Goal: Information Seeking & Learning: Compare options

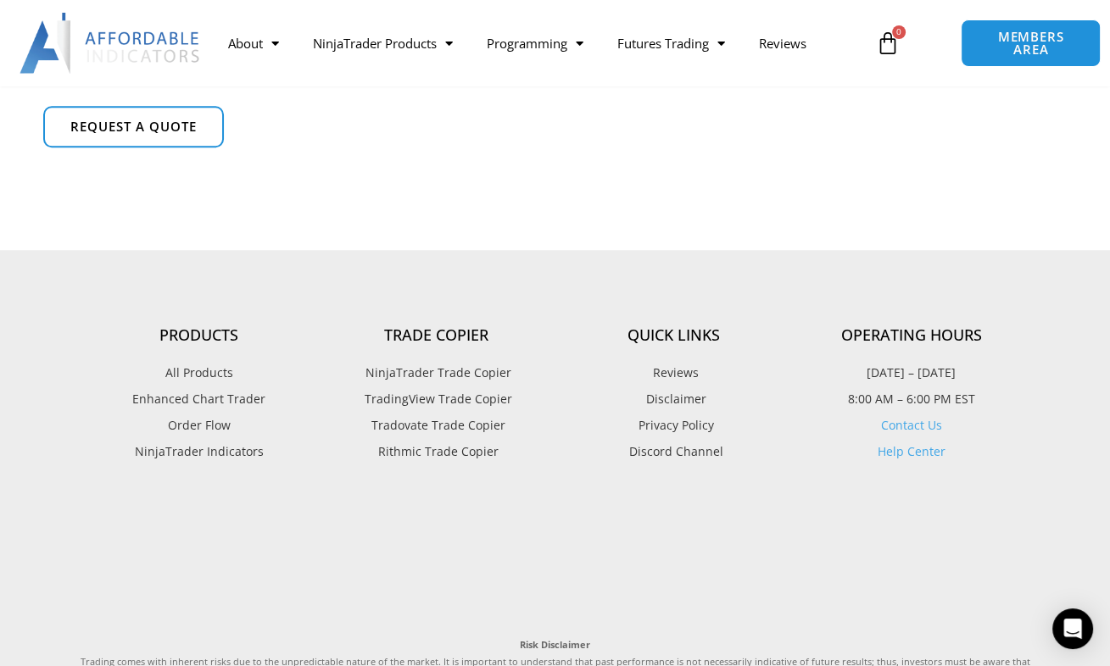
scroll to position [1395, 0]
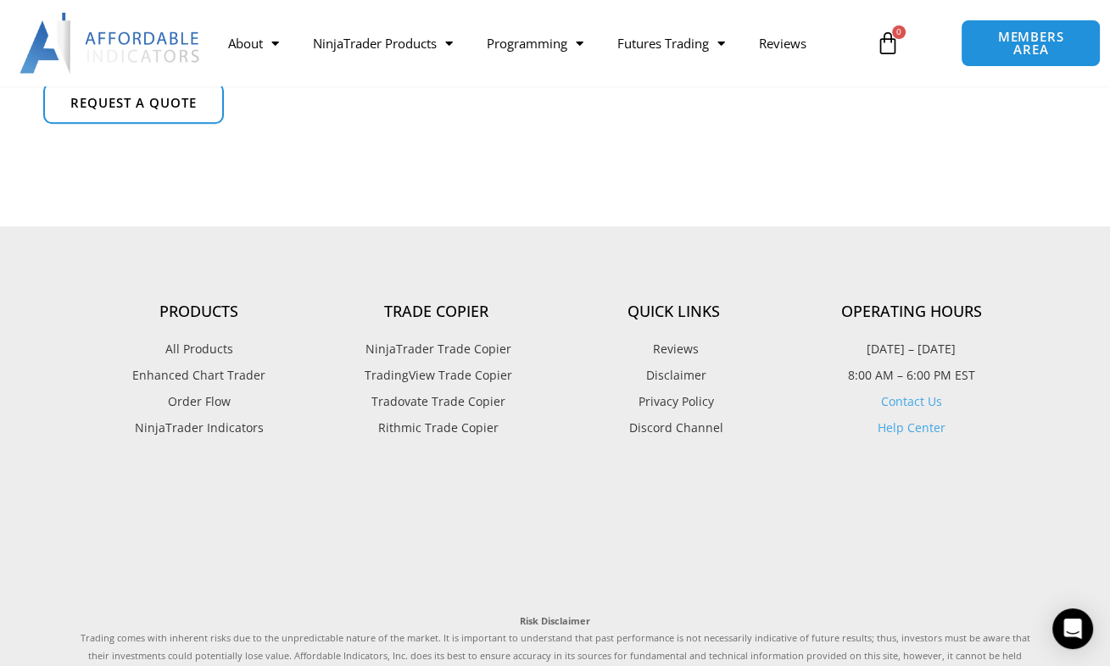
click at [203, 375] on span "Enhanced Chart Trader" at bounding box center [198, 376] width 133 height 22
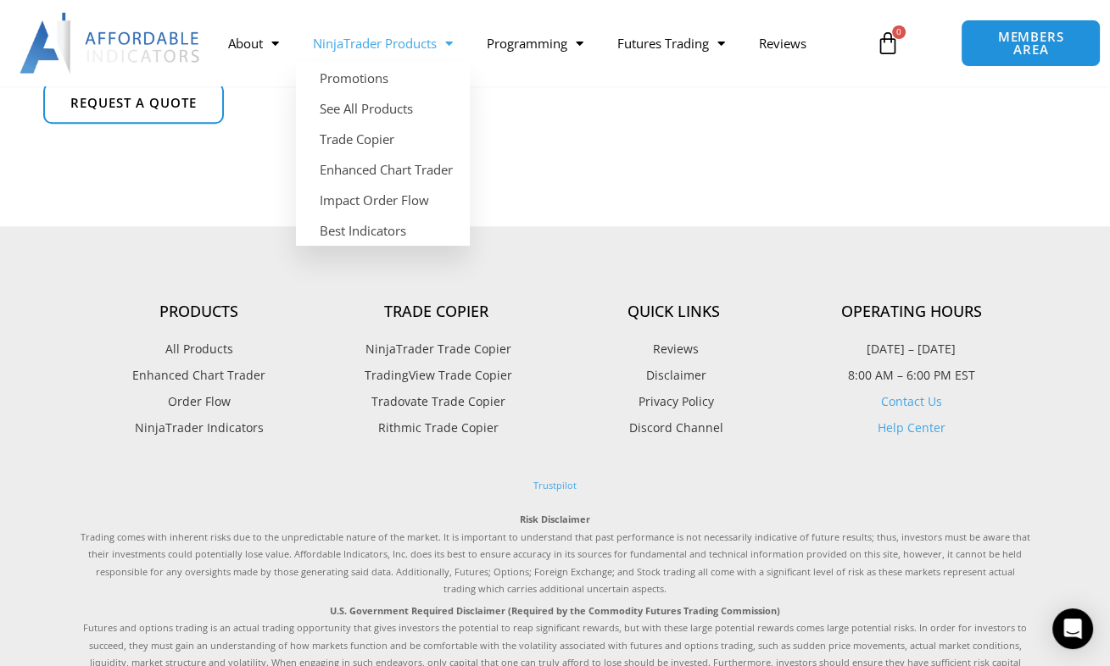
click at [364, 45] on link "NinjaTrader Products" at bounding box center [383, 43] width 174 height 39
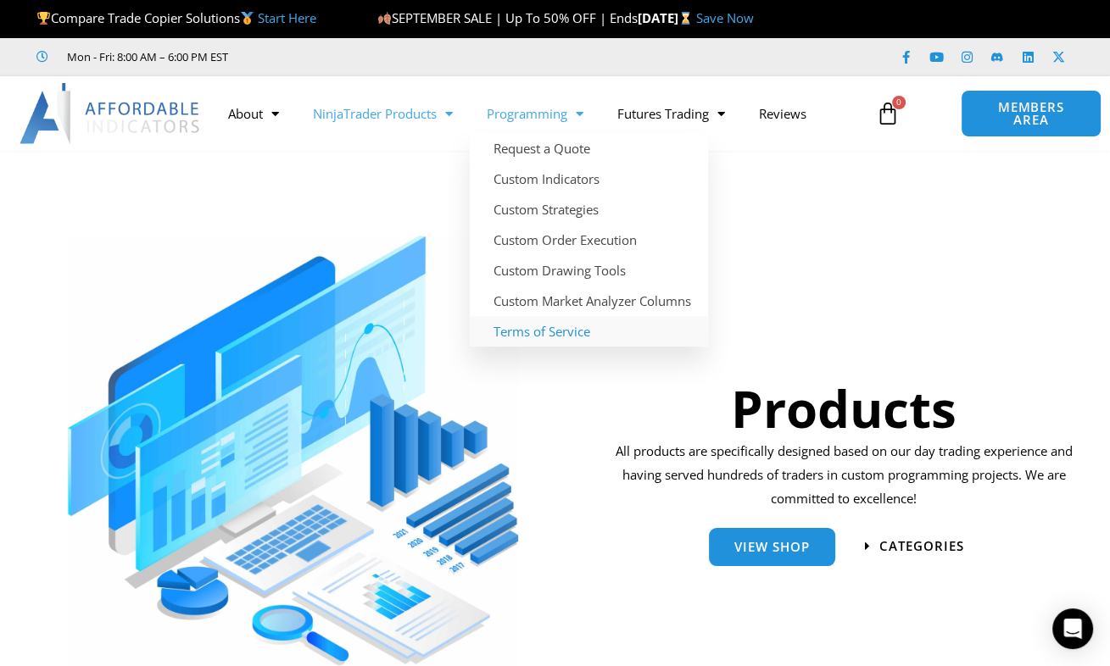
click at [541, 334] on link "Terms of Service" at bounding box center [589, 331] width 238 height 31
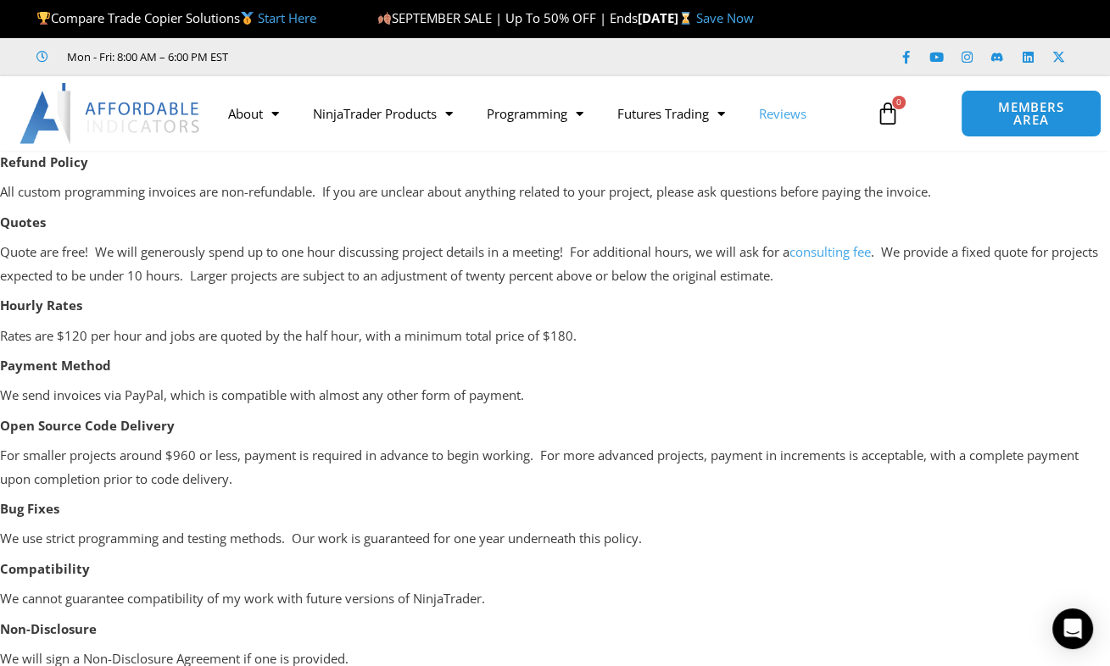
click at [791, 120] on link "Reviews" at bounding box center [782, 113] width 81 height 39
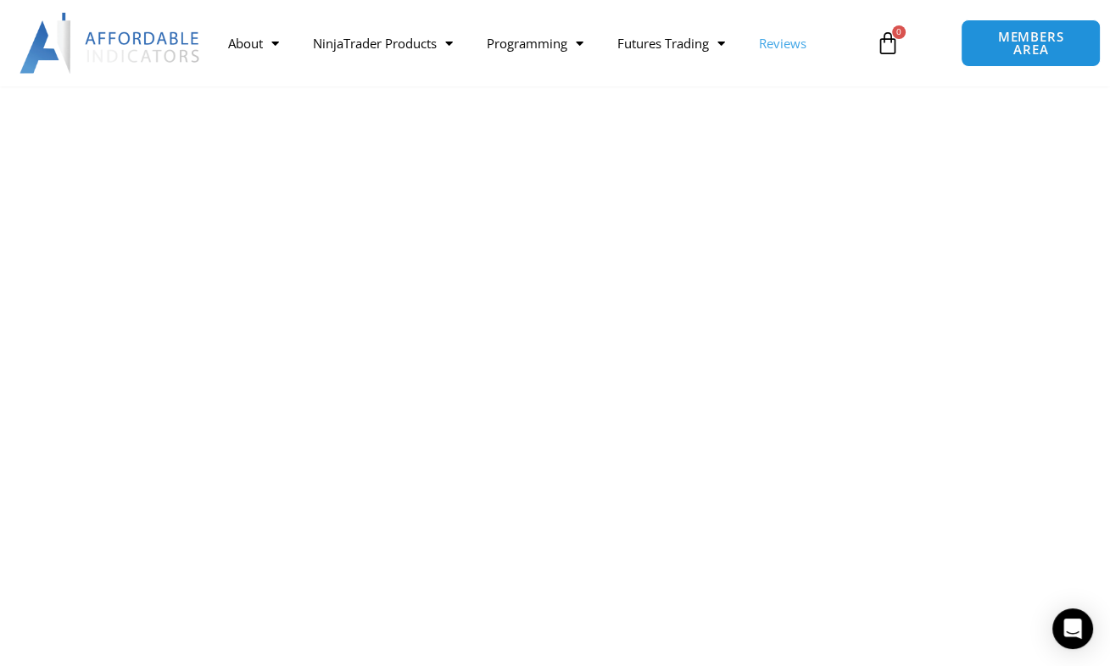
scroll to position [1048, 0]
